Goal: Task Accomplishment & Management: Use online tool/utility

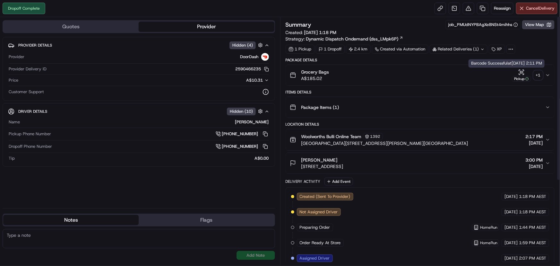
click at [521, 73] on icon "button" at bounding box center [521, 72] width 0 height 3
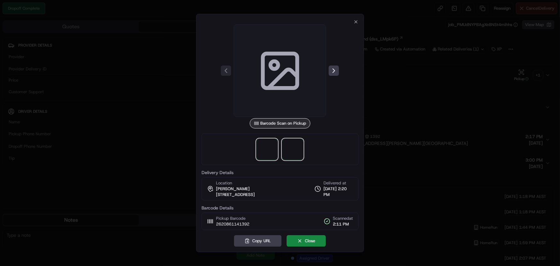
click at [287, 148] on span at bounding box center [293, 149] width 21 height 21
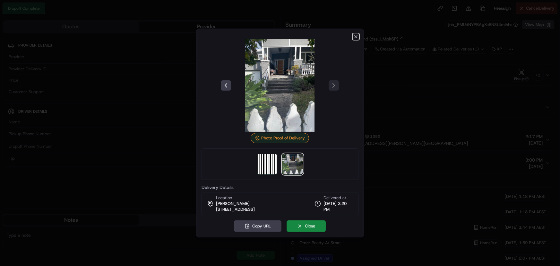
click at [357, 38] on icon "button" at bounding box center [355, 36] width 5 height 5
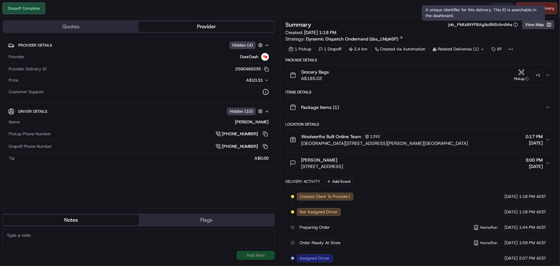
click at [492, 3] on button "Reassign" at bounding box center [502, 9] width 22 height 12
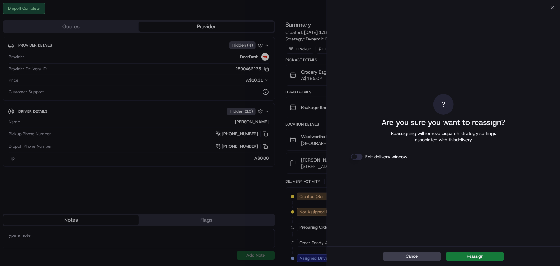
click at [470, 257] on button "Reassign" at bounding box center [475, 255] width 58 height 9
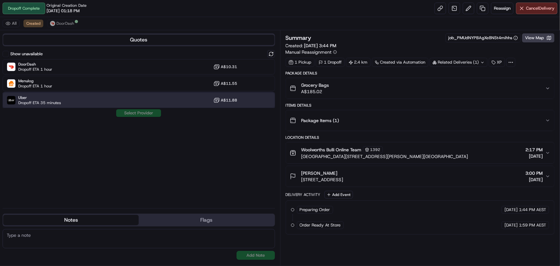
click at [185, 102] on div "Uber Dropoff ETA 35 minutes A$11.88" at bounding box center [139, 99] width 272 height 15
click at [158, 112] on button "Assign Provider" at bounding box center [139, 113] width 46 height 8
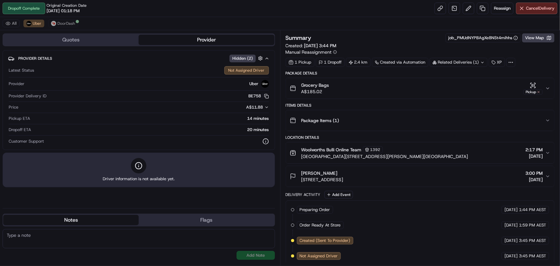
scroll to position [2, 0]
